Goal: Transaction & Acquisition: Purchase product/service

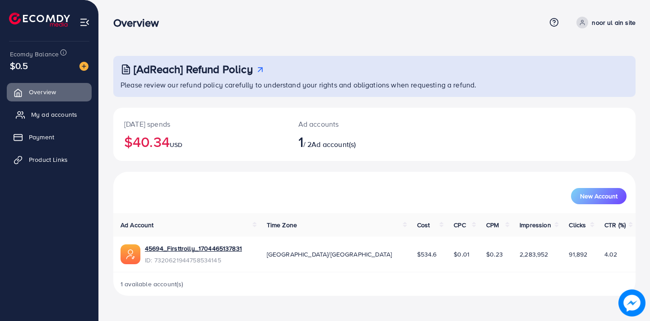
click at [67, 119] on link "My ad accounts" at bounding box center [49, 115] width 85 height 18
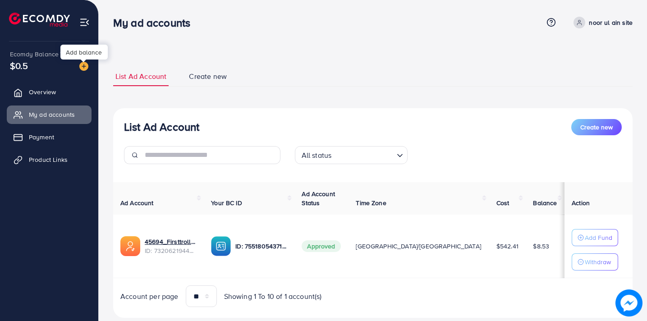
click at [81, 69] on img at bounding box center [83, 66] width 9 height 9
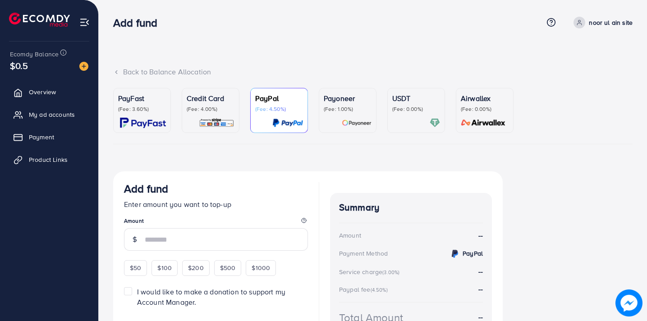
click at [212, 115] on div "Credit Card (Fee: 4.00%)" at bounding box center [211, 110] width 48 height 35
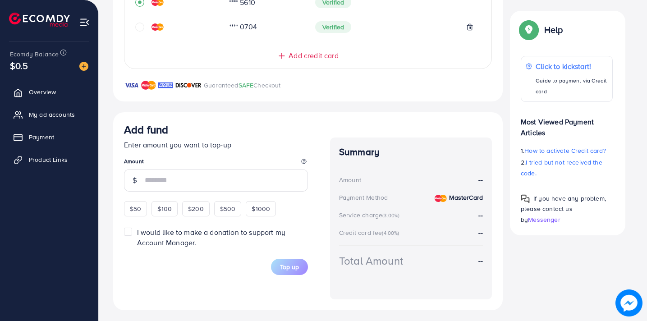
scroll to position [272, 0]
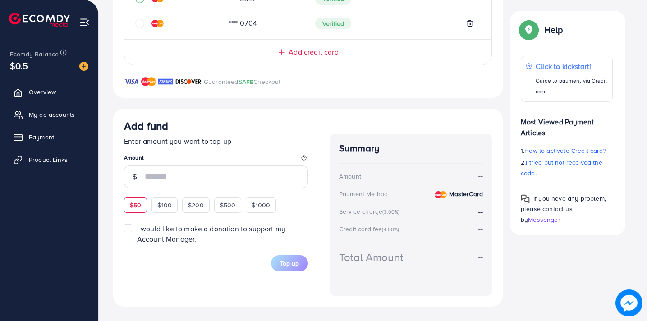
click at [135, 208] on span "$50" at bounding box center [135, 205] width 11 height 9
type input "**"
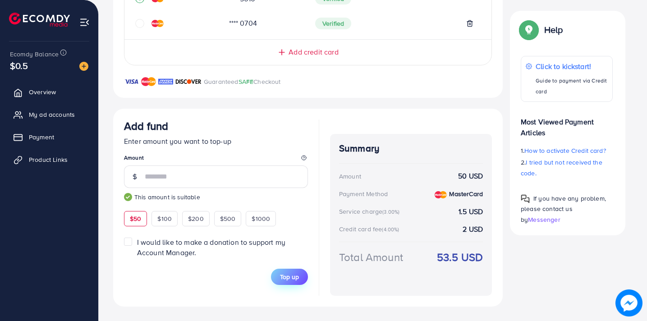
click at [290, 276] on span "Top up" at bounding box center [289, 276] width 19 height 9
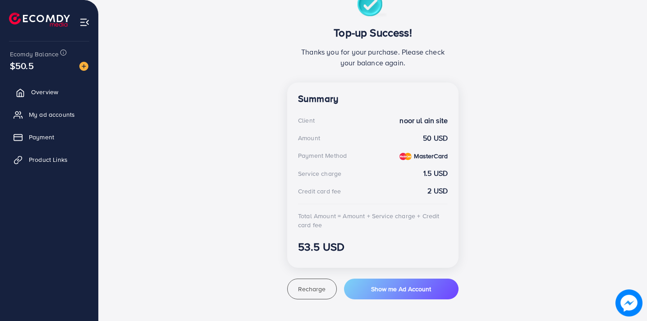
click at [44, 92] on span "Overview" at bounding box center [44, 92] width 27 height 9
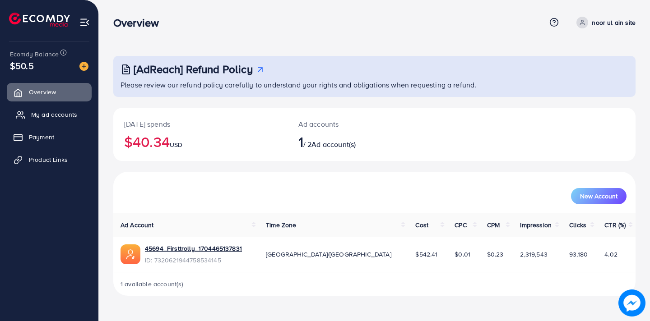
click at [52, 111] on span "My ad accounts" at bounding box center [54, 114] width 46 height 9
